Goal: Find specific page/section: Find specific page/section

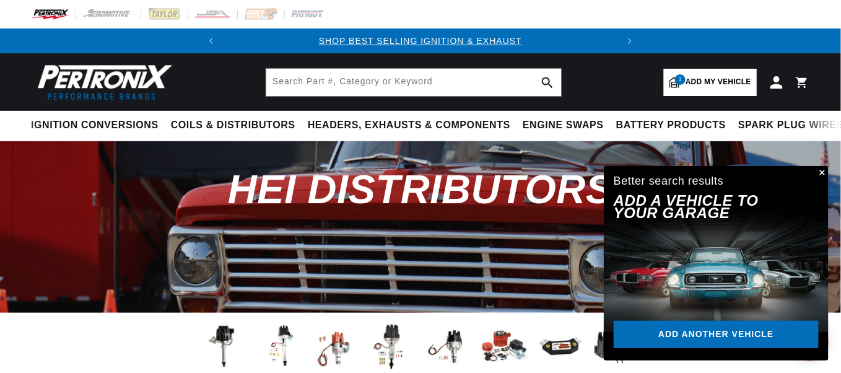
click at [822, 167] on button "Close" at bounding box center [821, 173] width 15 height 15
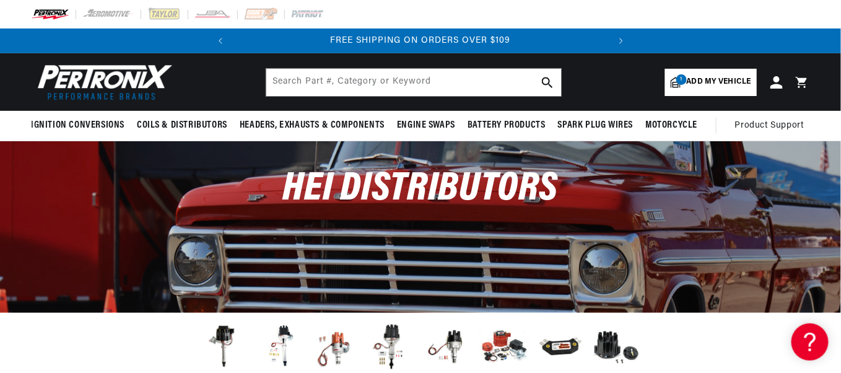
scroll to position [0, 374]
click at [701, 81] on span "Add my vehicle" at bounding box center [719, 82] width 64 height 12
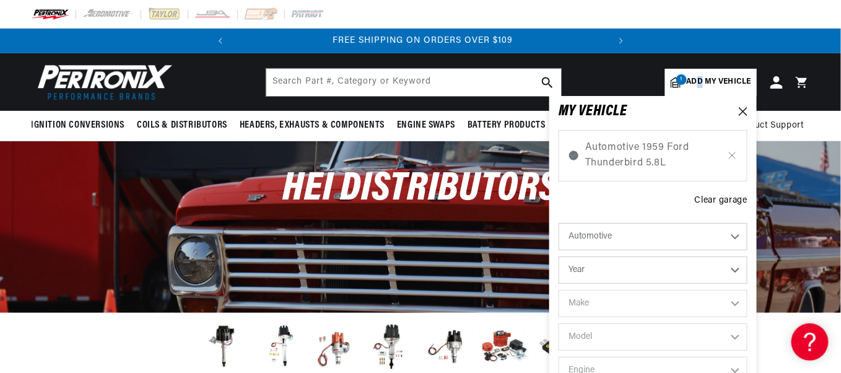
click at [704, 78] on span "Add my vehicle" at bounding box center [719, 82] width 64 height 12
click at [746, 111] on icon at bounding box center [743, 111] width 9 height 9
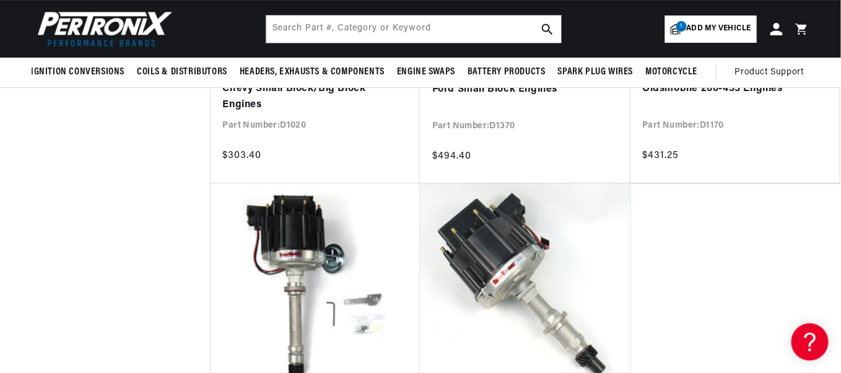
scroll to position [1239, 0]
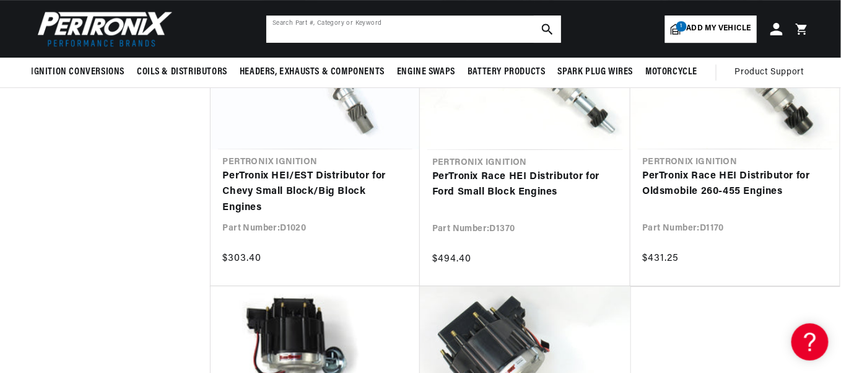
click at [357, 24] on input "text" at bounding box center [413, 28] width 295 height 27
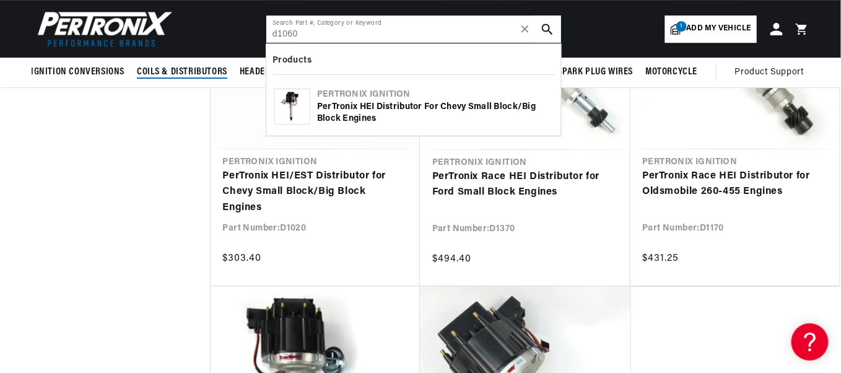
type input "d1060"
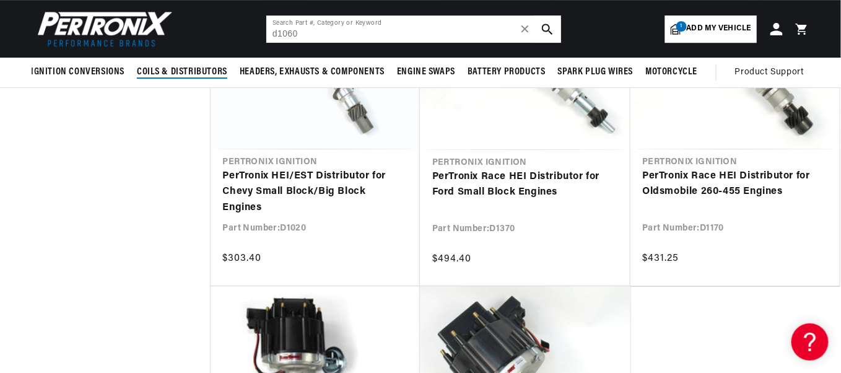
scroll to position [0, 0]
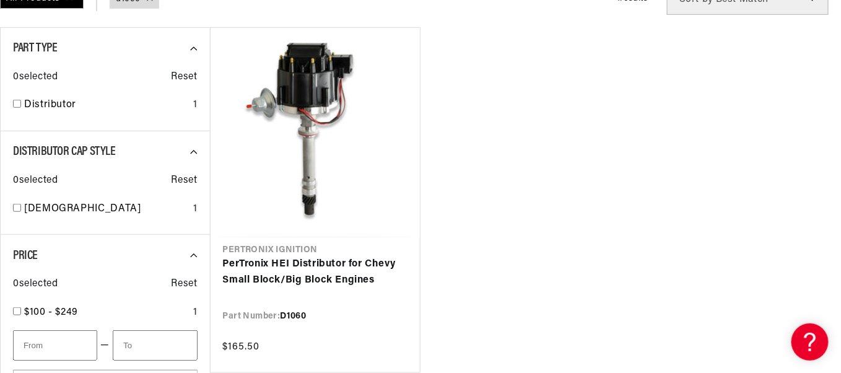
scroll to position [0, 374]
